Goal: Task Accomplishment & Management: Complete application form

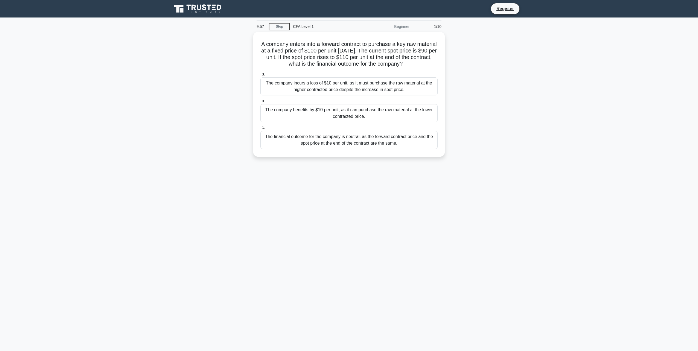
click at [409, 181] on div "9:57 Stop CFA Level 1 Beginner 1/10 A company enters into a forward contract to…" at bounding box center [349, 157] width 361 height 274
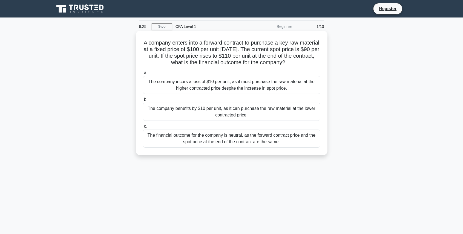
click at [250, 62] on h5 "A company enters into a forward contract to purchase a key raw material at a fi…" at bounding box center [231, 52] width 178 height 27
copy div "9:25 Stop CFA Level 1 Beginner 1/10 A company enters into a forward contract to…"
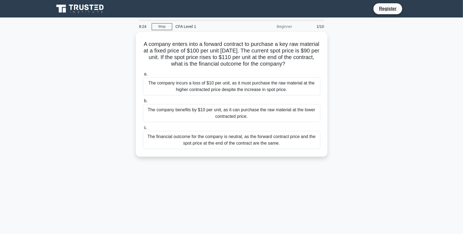
click at [445, 73] on main "9:24 Stop CFA Level 1 Beginner 1/10 A company enters into a forward contract to…" at bounding box center [231, 157] width 463 height 278
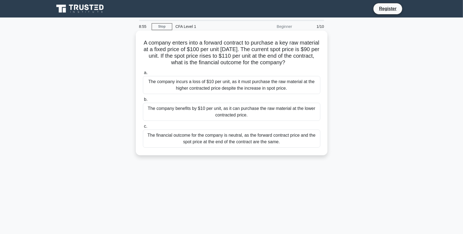
click at [215, 109] on div "The company benefits by $10 per unit, as it can purchase the raw material at th…" at bounding box center [231, 112] width 177 height 18
click at [143, 102] on input "b. The company benefits by $10 per unit, as it can purchase the raw material at…" at bounding box center [143, 100] width 0 height 4
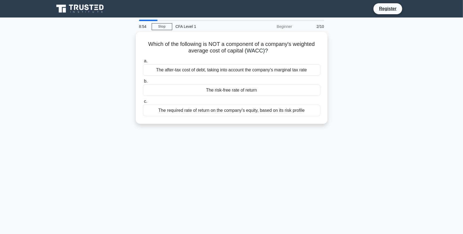
click at [218, 126] on div "Which of the following is NOT a component of a company's weighted average cost …" at bounding box center [231, 81] width 361 height 98
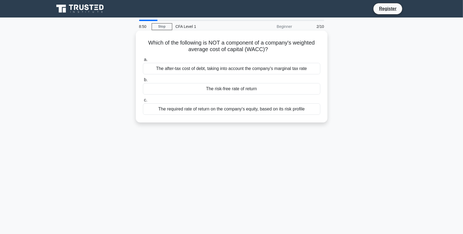
drag, startPoint x: 146, startPoint y: 40, endPoint x: 318, endPoint y: 115, distance: 187.9
click at [318, 115] on div "Which of the following is NOT a component of a company's weighted average cost …" at bounding box center [231, 77] width 187 height 88
copy div "Which of the following is NOT a component of a company's weighted average cost …"
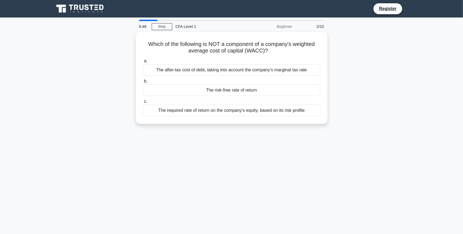
drag, startPoint x: 364, startPoint y: 132, endPoint x: 389, endPoint y: 40, distance: 94.9
click at [364, 132] on div "8:48 Stop CFA Level 1 Beginner 2/10 Which of the following is NOT a component o…" at bounding box center [231, 157] width 361 height 274
click at [353, 101] on div "Which of the following is NOT a component of a company's weighted average cost …" at bounding box center [231, 81] width 361 height 98
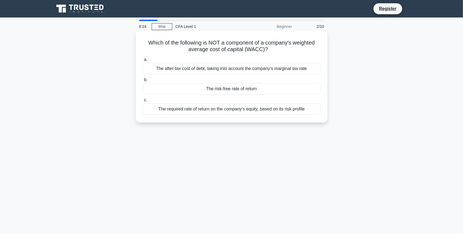
click at [288, 90] on div "The risk-free rate of return" at bounding box center [231, 88] width 177 height 11
click at [143, 82] on input "b. The risk-free rate of return" at bounding box center [143, 80] width 0 height 4
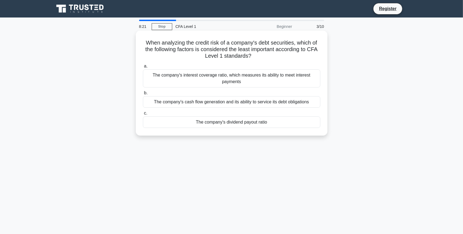
drag, startPoint x: 138, startPoint y: 42, endPoint x: 317, endPoint y: 129, distance: 199.2
click at [317, 129] on div "When analyzing the credit risk of a company's debt securities, which of the fol…" at bounding box center [231, 83] width 187 height 101
copy div "When analyzing the credit risk of a company's debt securities, which of the fol…"
click at [192, 118] on div "The company's dividend payout ratio" at bounding box center [231, 122] width 177 height 11
click at [143, 115] on input "c. The company's dividend payout ratio" at bounding box center [143, 114] width 0 height 4
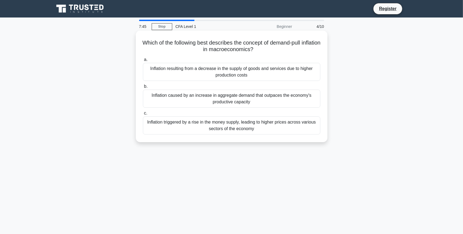
drag, startPoint x: 144, startPoint y: 40, endPoint x: 311, endPoint y: 133, distance: 191.4
click at [311, 133] on div "Which of the following best describes the concept of demand-pull inflation in m…" at bounding box center [231, 86] width 187 height 107
copy div "Which of the following best describes the concept of demand-pull inflation in m…"
click at [183, 99] on div "Inflation caused by an increase in aggregate demand that outpaces the economy's…" at bounding box center [231, 99] width 177 height 18
click at [143, 88] on input "b. Inflation caused by an increase in aggregate demand that outpaces the econom…" at bounding box center [143, 87] width 0 height 4
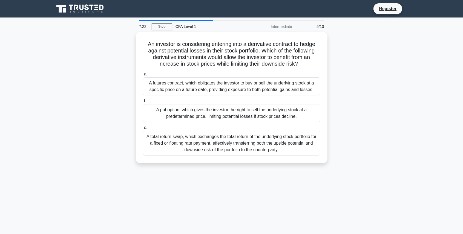
drag, startPoint x: 136, startPoint y: 38, endPoint x: 316, endPoint y: 172, distance: 224.7
click at [316, 172] on div "7:22 Stop CFA Level 1 Intermediate 5/10 An investor is considering entering int…" at bounding box center [231, 157] width 361 height 274
copy div "An investor is considering entering into a derivative contract to hedge against…"
click at [92, 102] on div "An investor is considering entering into a derivative contract to hedge against…" at bounding box center [231, 101] width 361 height 138
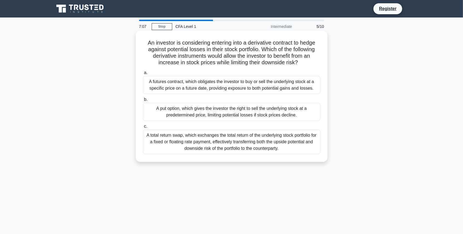
click at [243, 111] on div "A put option, which gives the investor the right to sell the underlying stock a…" at bounding box center [231, 112] width 177 height 18
click at [143, 102] on input "b. A put option, which gives the investor the right to sell the underlying stoc…" at bounding box center [143, 100] width 0 height 4
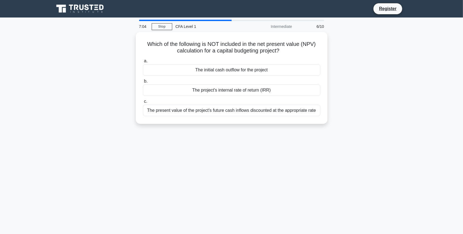
drag, startPoint x: 135, startPoint y: 39, endPoint x: 340, endPoint y: 119, distance: 219.7
click at [340, 119] on div "Which of the following is NOT included in the net present value (NPV) calculati…" at bounding box center [231, 81] width 361 height 98
copy div "Which of the following is NOT included in the net present value (NPV) calculati…"
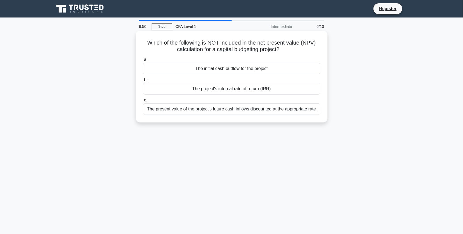
click at [196, 90] on div "The project's internal rate of return (IRR)" at bounding box center [231, 88] width 177 height 11
click at [143, 82] on input "b. The project's internal rate of return (IRR)" at bounding box center [143, 80] width 0 height 4
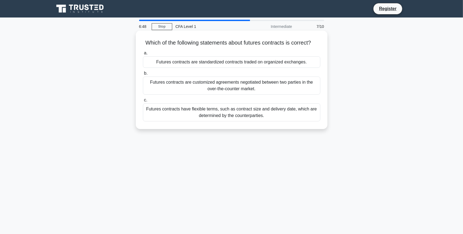
drag, startPoint x: 176, startPoint y: 42, endPoint x: 175, endPoint y: 49, distance: 7.2
click at [175, 47] on h5 "Which of the following statements about futures contracts is correct? .spinner_…" at bounding box center [231, 42] width 178 height 7
drag, startPoint x: 141, startPoint y: 43, endPoint x: 300, endPoint y: 131, distance: 181.6
click at [300, 127] on div "Which of the following statements about futures contracts is correct? .spinner_…" at bounding box center [231, 80] width 187 height 94
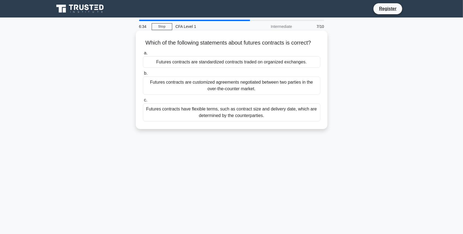
copy div "Which of the following statements about futures contracts is correct? .spinner_…"
click at [226, 66] on div "Futures contracts are standardized contracts traded on organized exchanges." at bounding box center [231, 61] width 177 height 11
click at [143, 55] on input "a. Futures contracts are standardized contracts traded on organized exchanges." at bounding box center [143, 53] width 0 height 4
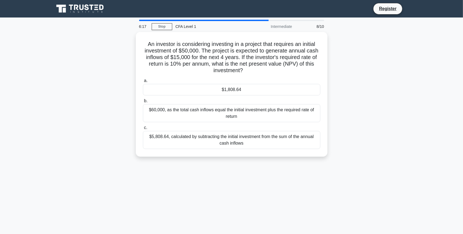
drag, startPoint x: 141, startPoint y: 41, endPoint x: 303, endPoint y: 155, distance: 198.1
click at [303, 155] on div "An investor is considering investing in a project that requires an initial inve…" at bounding box center [232, 94] width 192 height 125
copy div "An investor is considering investing in a project that requires an initial inve…"
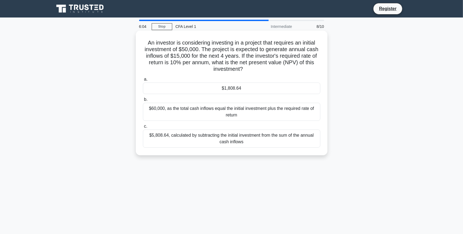
click at [247, 89] on div "$1,808.64" at bounding box center [231, 88] width 177 height 11
click at [143, 81] on input "a. $1,808.64" at bounding box center [143, 80] width 0 height 4
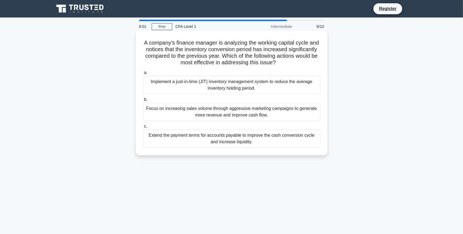
drag, startPoint x: 144, startPoint y: 39, endPoint x: 324, endPoint y: 154, distance: 214.0
click at [324, 154] on div "A company's finance manager is analyzing the working capital cycle and notices …" at bounding box center [232, 93] width 192 height 125
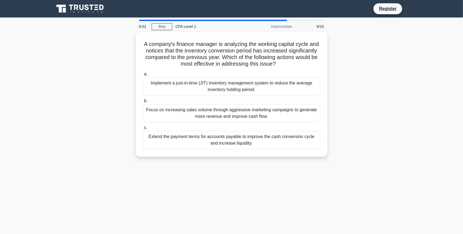
drag, startPoint x: 324, startPoint y: 154, endPoint x: 375, endPoint y: 143, distance: 51.7
click at [375, 143] on div "A company's finance manager is analyzing the working capital cycle and notices …" at bounding box center [231, 97] width 361 height 131
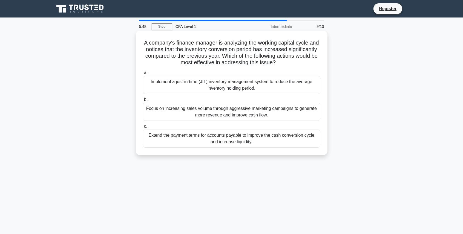
click at [251, 83] on div "Implement a just-in-time (JIT) inventory management system to reduce the averag…" at bounding box center [231, 85] width 177 height 18
click at [143, 75] on input "a. Implement a just-in-time (JIT) inventory management system to reduce the ave…" at bounding box center [143, 73] width 0 height 4
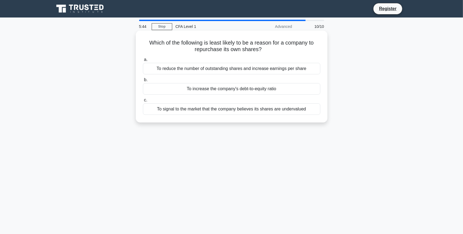
click at [243, 76] on div "a. To reduce the number of outstanding shares and increase earnings per share b…" at bounding box center [232, 85] width 184 height 61
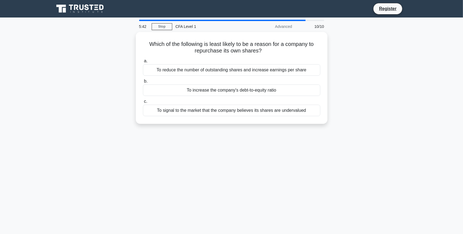
drag, startPoint x: 144, startPoint y: 38, endPoint x: 338, endPoint y: 130, distance: 214.2
click at [338, 130] on div "Which of the following is least likely to be a reason for a company to repurcha…" at bounding box center [231, 81] width 361 height 98
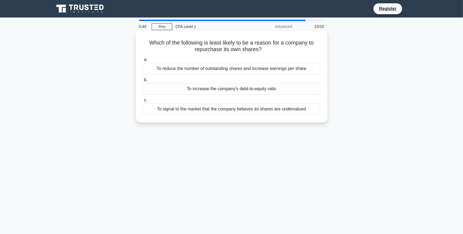
copy div "Which of the following is least likely to be a reason for a company to repurcha…"
click at [250, 50] on h5 "Which of the following is least likely to be a reason for a company to repurcha…" at bounding box center [231, 46] width 178 height 14
click at [163, 87] on div "To increase the company's debt-to-equity ratio" at bounding box center [231, 88] width 177 height 11
click at [143, 82] on input "b. To increase the company's debt-to-equity ratio" at bounding box center [143, 80] width 0 height 4
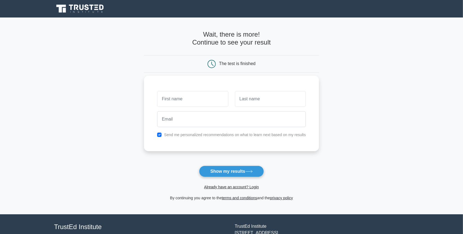
click at [164, 91] on input "text" at bounding box center [192, 99] width 71 height 16
type input "[PERSON_NAME]"
type input "Kek"
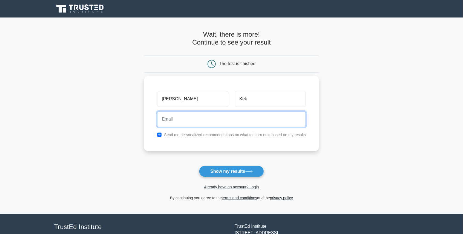
click at [182, 126] on input "email" at bounding box center [231, 119] width 149 height 16
type input "[EMAIL_ADDRESS][DOMAIN_NAME]"
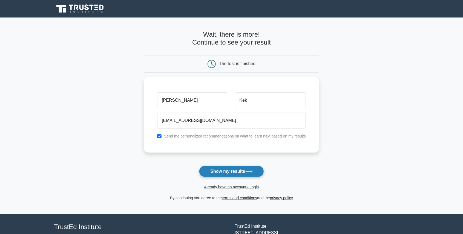
click at [223, 172] on button "Show my results" at bounding box center [231, 171] width 65 height 11
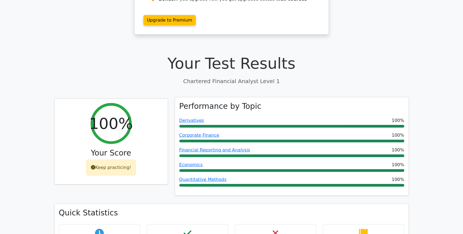
click at [175, 146] on div "Performance by Topic Derivatives 100% Corporate Finance 100% Financial Reportin…" at bounding box center [292, 146] width 234 height 98
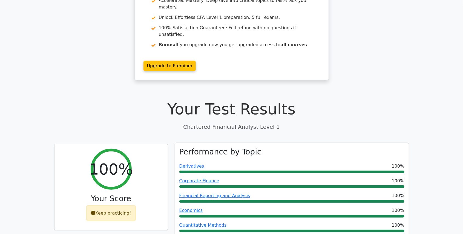
scroll to position [73, 0]
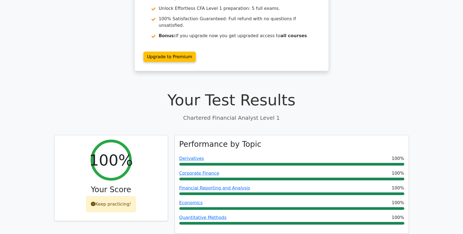
click at [172, 148] on div "Performance by Topic Derivatives 100% Corporate Finance 100% Financial Reportin…" at bounding box center [291, 188] width 241 height 106
click at [169, 151] on div "100% Your Score Keep practicing!" at bounding box center [111, 188] width 120 height 106
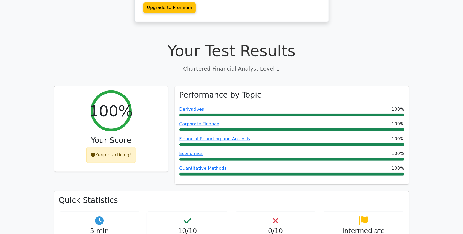
scroll to position [127, 0]
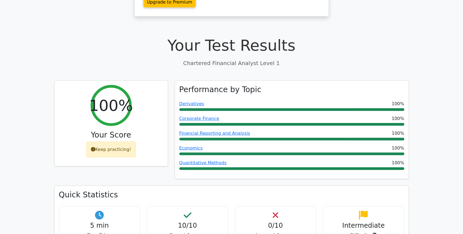
click at [171, 132] on div "Performance by Topic Derivatives 100% Corporate Finance 100% Financial Reportin…" at bounding box center [291, 133] width 241 height 106
